Goal: Book appointment/travel/reservation

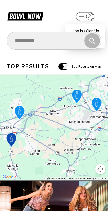
click at [104, 45] on div "Find and book your next bowling session Search" at bounding box center [54, 41] width 108 height 18
click at [78, 39] on div "Search" at bounding box center [54, 40] width 94 height 15
click at [97, 32] on div "Find and book your next bowling session Search" at bounding box center [54, 41] width 108 height 18
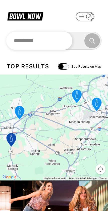
click at [67, 42] on input "text" at bounding box center [39, 41] width 66 height 18
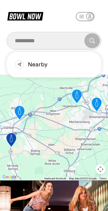
click at [56, 65] on div "Nearby" at bounding box center [54, 65] width 87 height 18
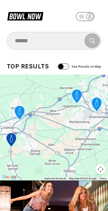
type input "******"
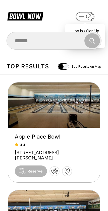
click at [97, 32] on div "Find and book your next bowling session ****** Search" at bounding box center [54, 41] width 108 height 18
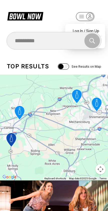
click at [83, 32] on div "Search" at bounding box center [54, 41] width 95 height 18
click at [102, 46] on div "Find and book your next bowling session Search" at bounding box center [54, 41] width 108 height 18
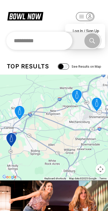
click at [73, 39] on div "Search" at bounding box center [54, 41] width 94 height 18
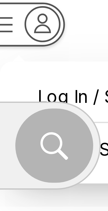
click at [21, 32] on div "Find and book your next bowling session Search" at bounding box center [54, 41] width 108 height 18
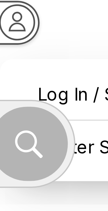
click at [19, 32] on div "Find and book your next bowling session Search" at bounding box center [54, 41] width 108 height 18
